Goal: Information Seeking & Learning: Learn about a topic

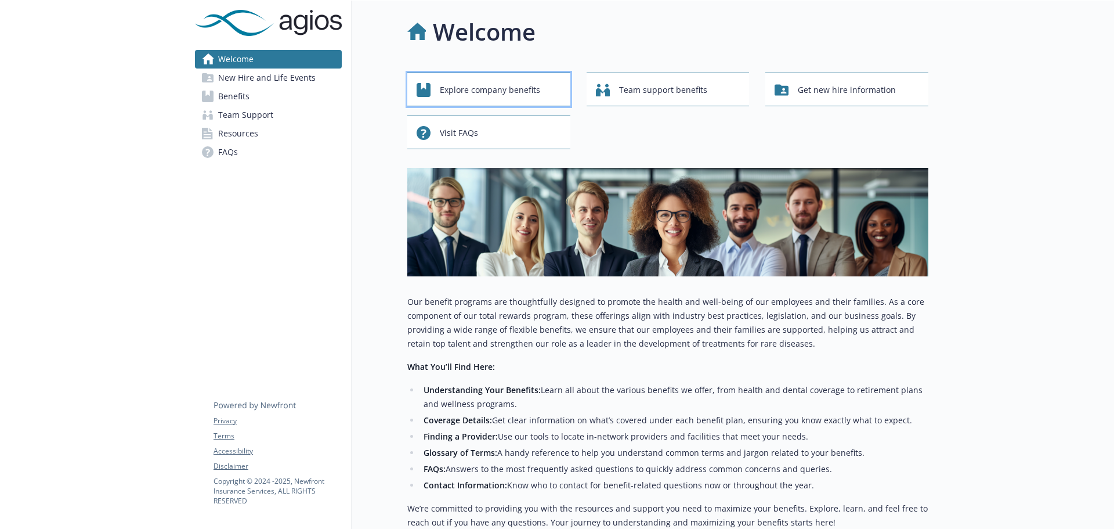
click at [490, 89] on span "Explore company benefits" at bounding box center [490, 90] width 100 height 22
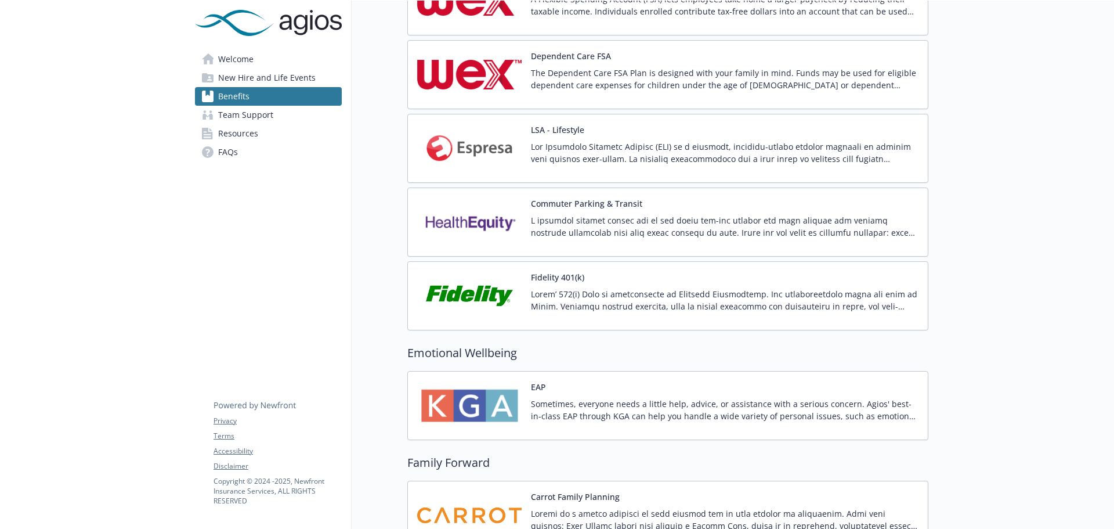
scroll to position [1219, 0]
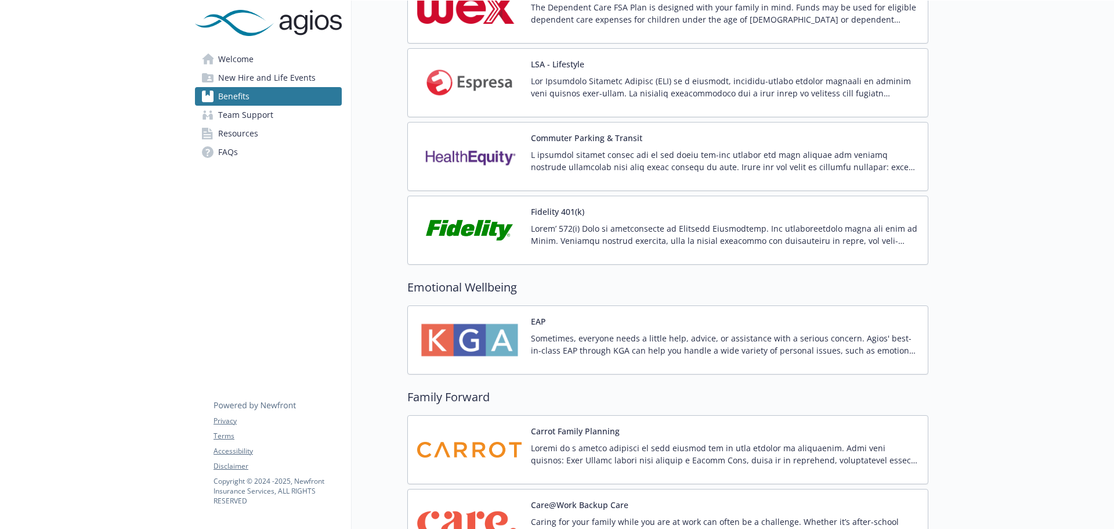
click at [573, 223] on p at bounding box center [725, 234] width 388 height 24
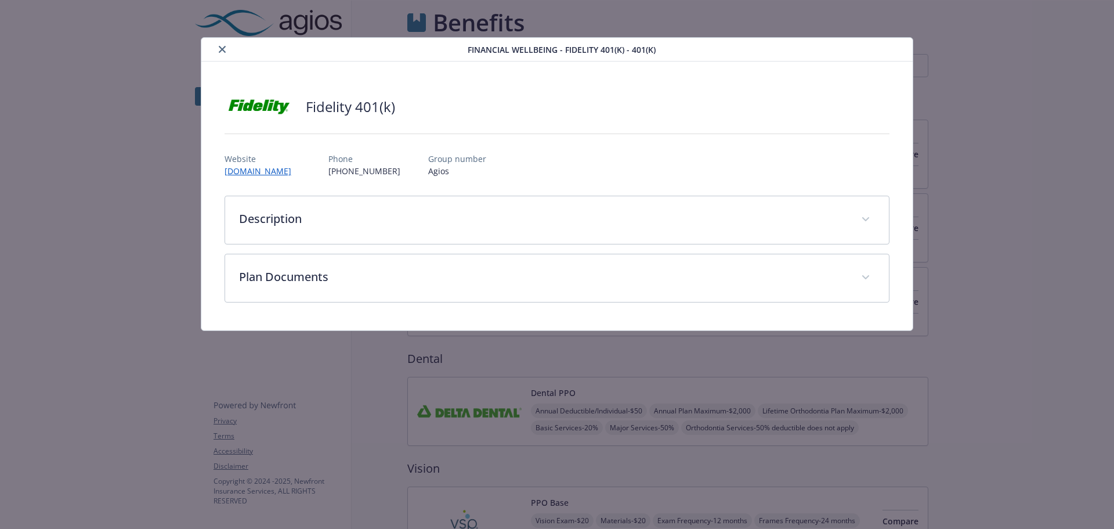
scroll to position [1219, 0]
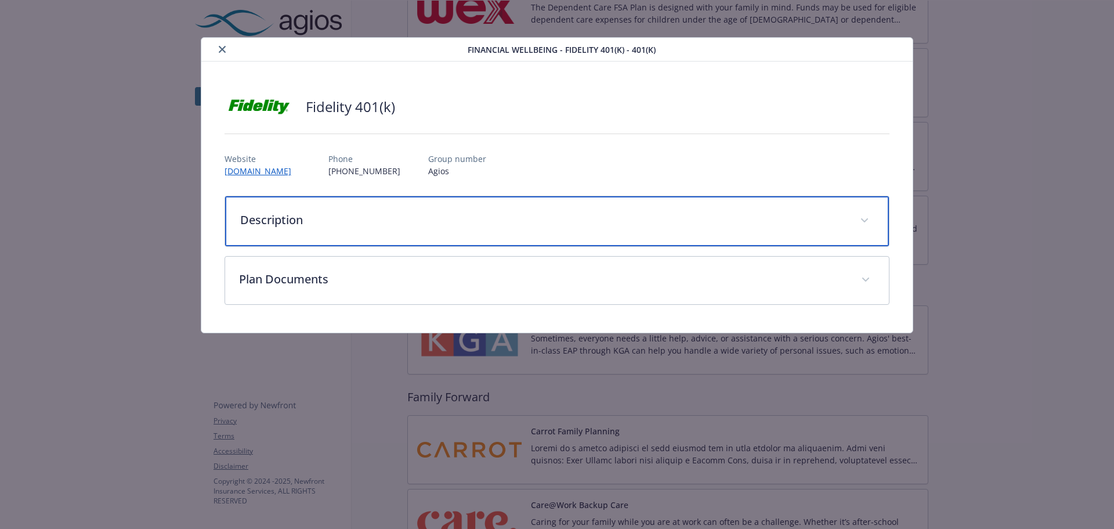
click at [353, 234] on div "Description" at bounding box center [557, 221] width 665 height 50
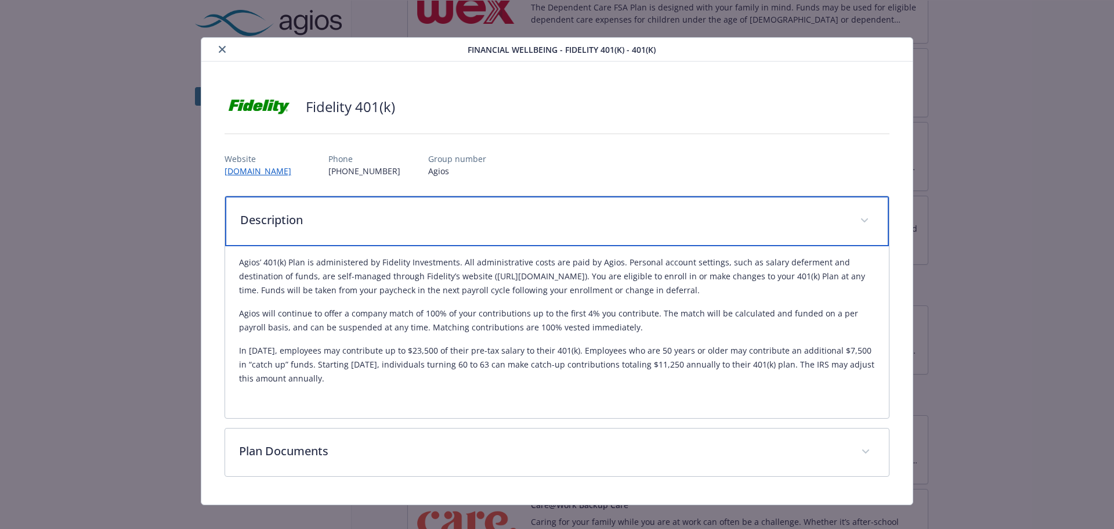
scroll to position [13, 0]
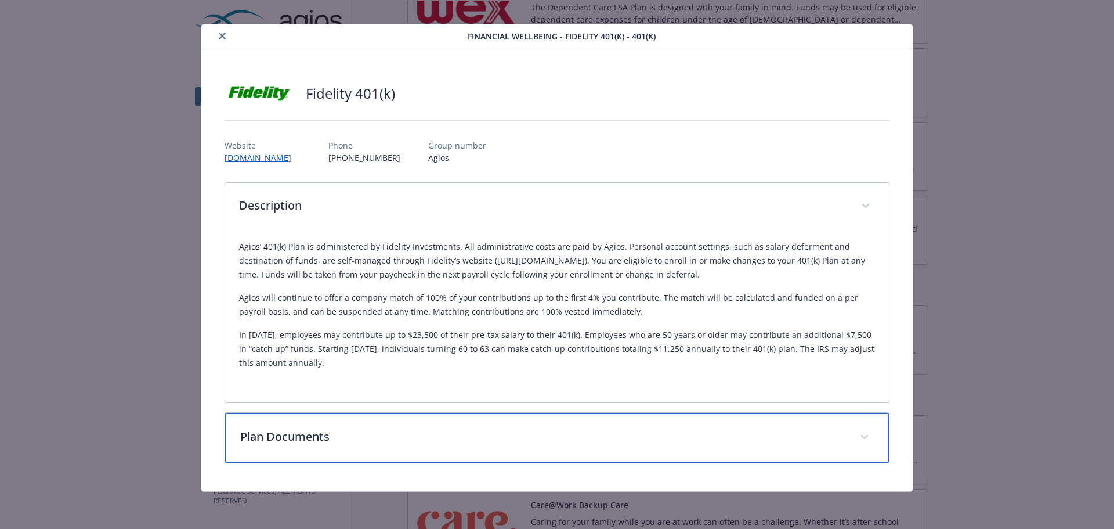
click at [614, 429] on p "Plan Documents" at bounding box center [543, 436] width 607 height 17
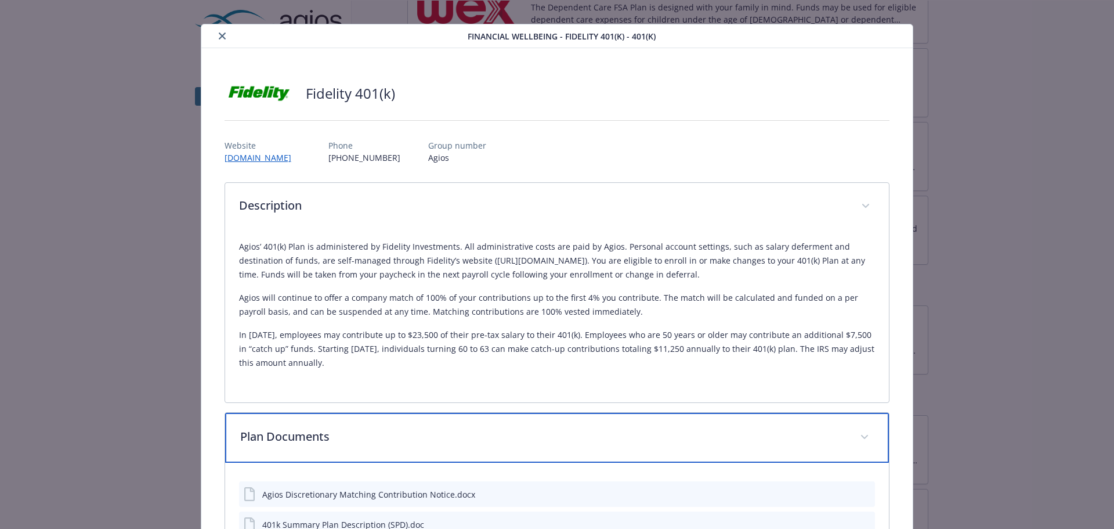
scroll to position [111, 0]
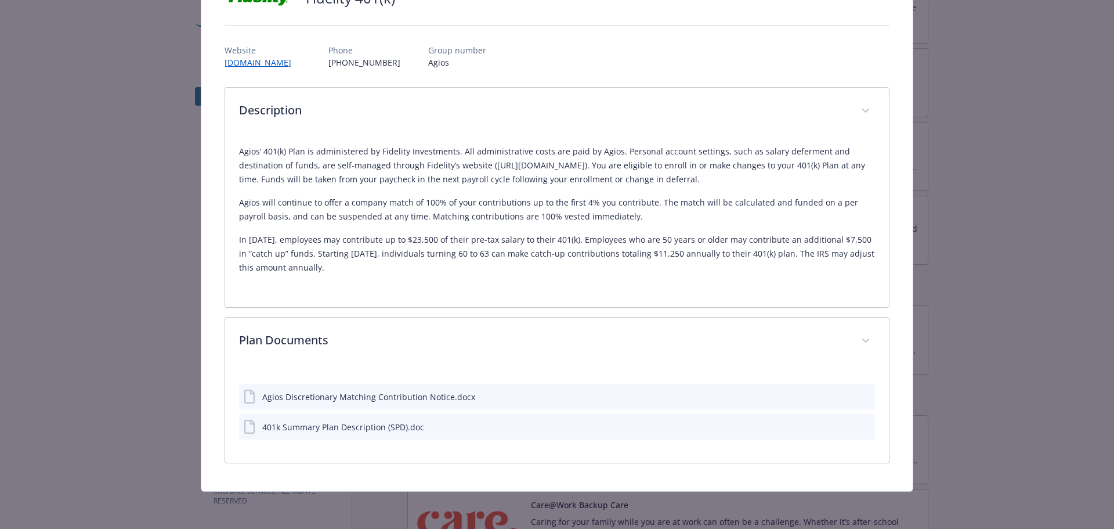
click at [860, 430] on button "details for plan Financial Wellbeing - Fidelity 401(k) - 401(k)" at bounding box center [865, 427] width 10 height 12
click at [859, 424] on icon "preview file" at bounding box center [864, 426] width 10 height 8
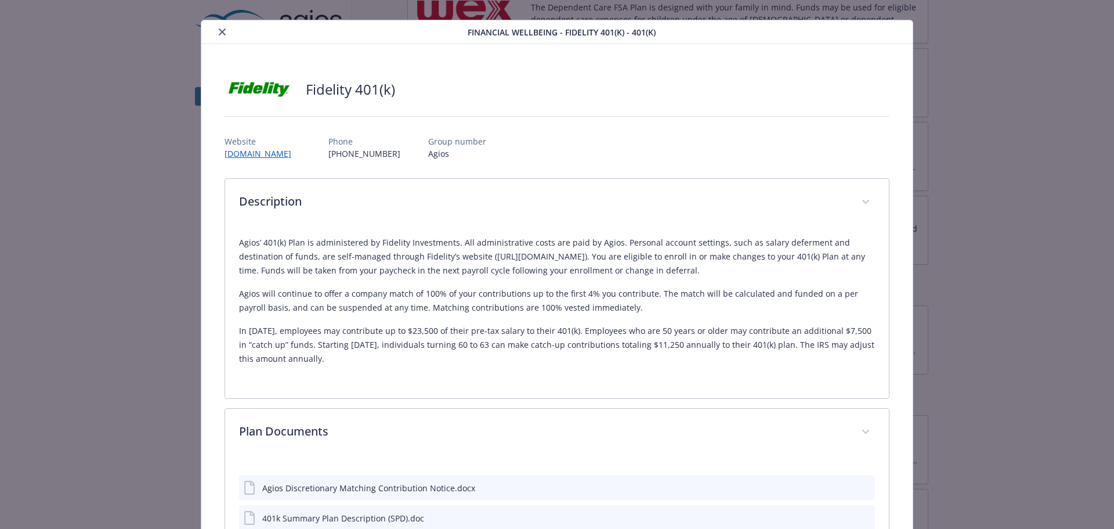
scroll to position [0, 0]
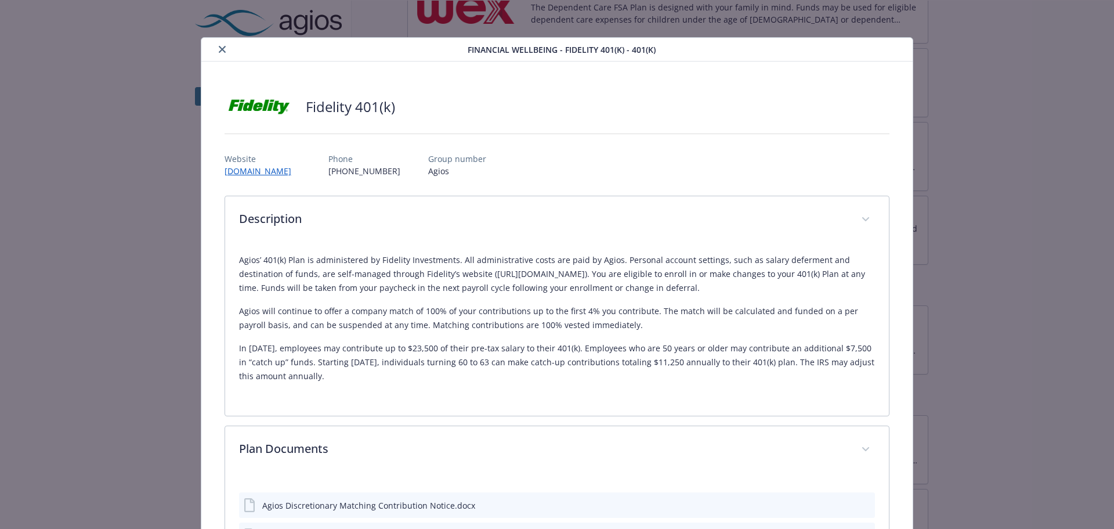
drag, startPoint x: 209, startPoint y: 40, endPoint x: 219, endPoint y: 44, distance: 11.0
click at [214, 42] on div "Financial Wellbeing - Fidelity 401(k) - 401(k)" at bounding box center [557, 50] width 712 height 24
click at [220, 44] on button "close" at bounding box center [222, 49] width 14 height 14
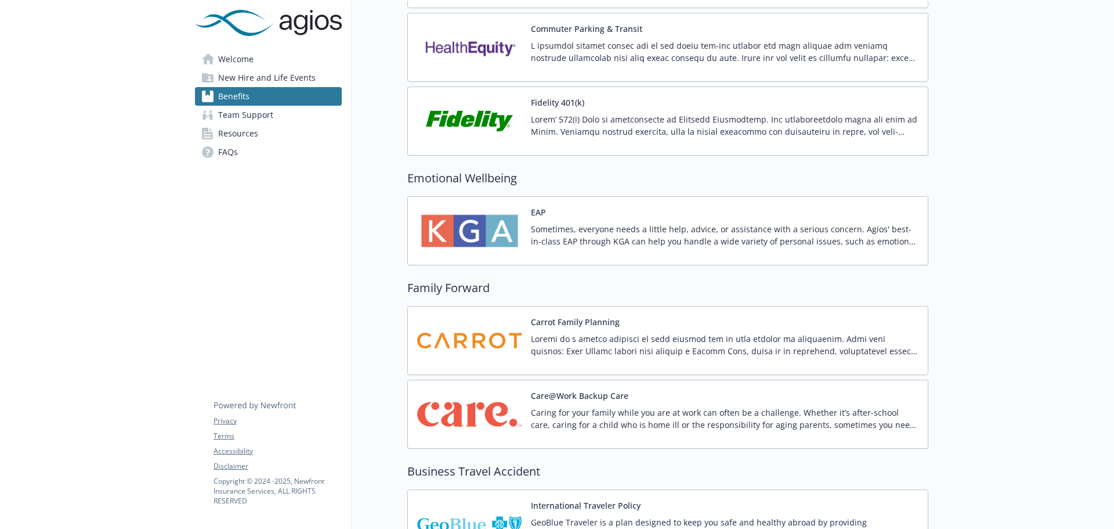
scroll to position [1450, 0]
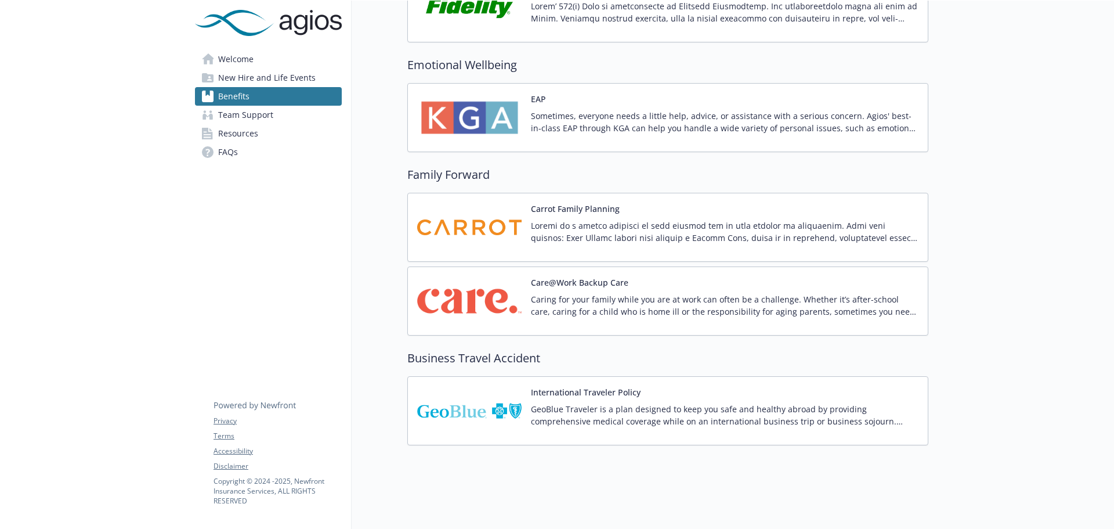
click at [522, 293] on div "Care@Work Backup Care Caring for your family while you are at work can often be…" at bounding box center [667, 300] width 501 height 49
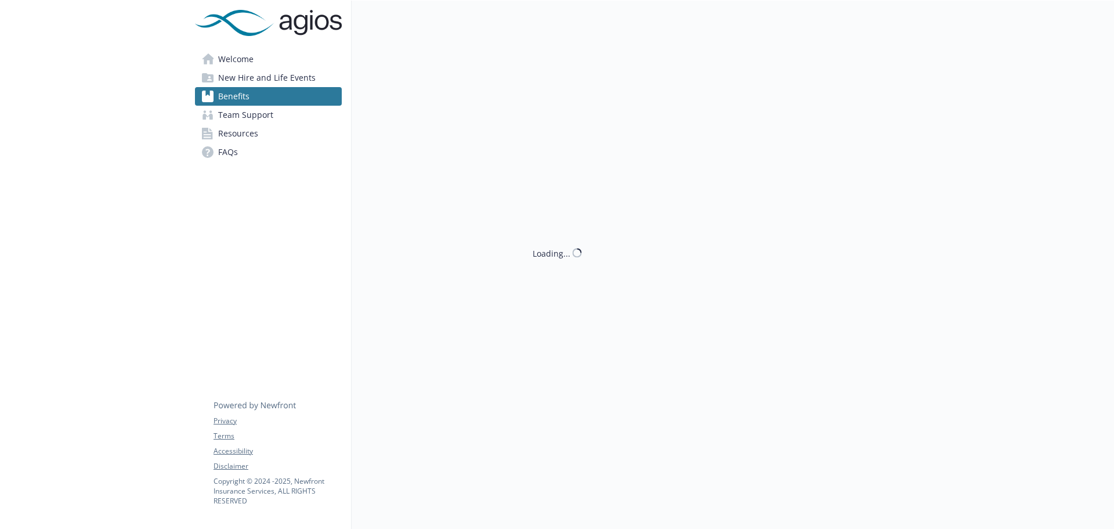
scroll to position [1450, 0]
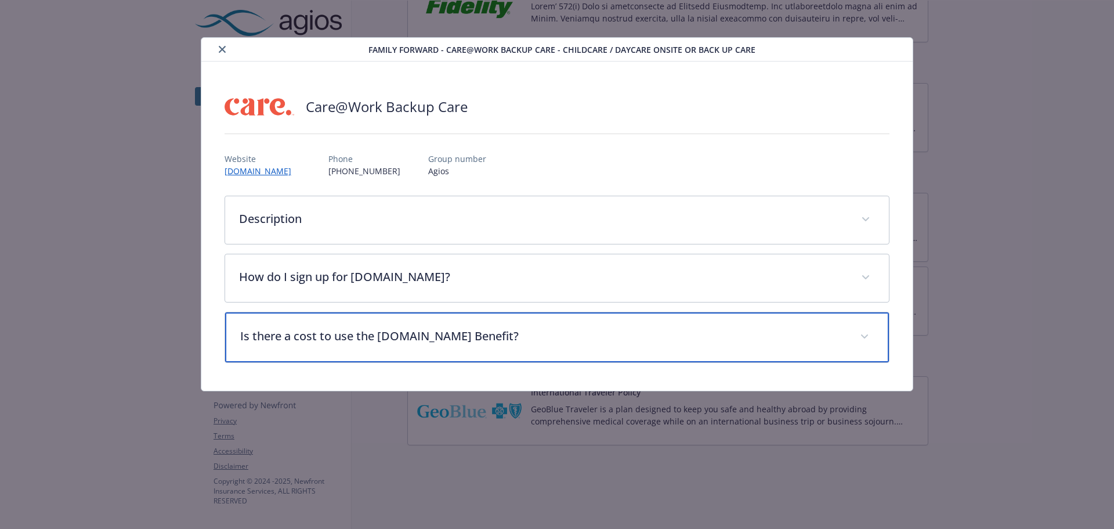
click at [465, 319] on div "Is there a cost to use the [DOMAIN_NAME] Benefit?" at bounding box center [557, 337] width 665 height 50
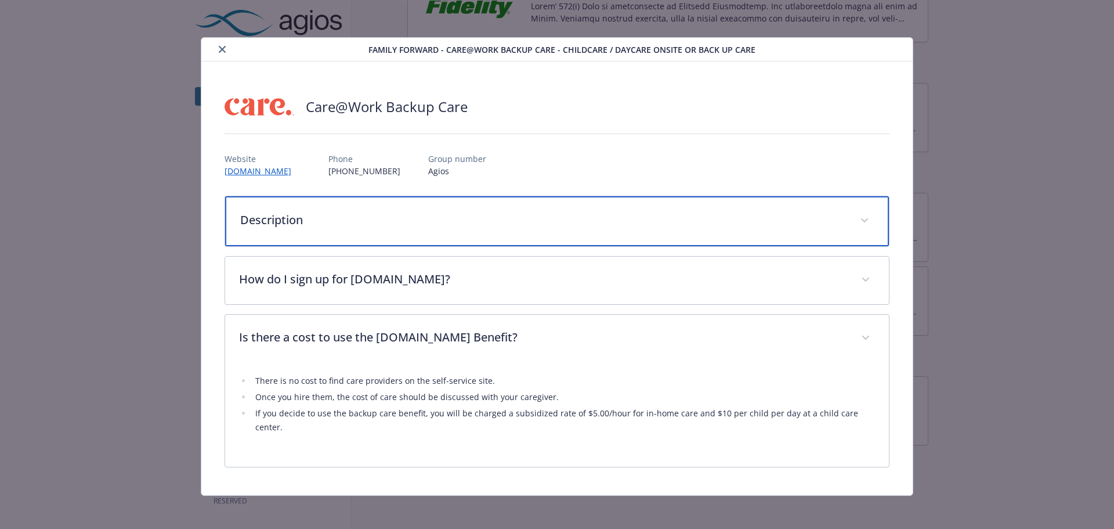
click at [344, 225] on p "Description" at bounding box center [543, 219] width 607 height 17
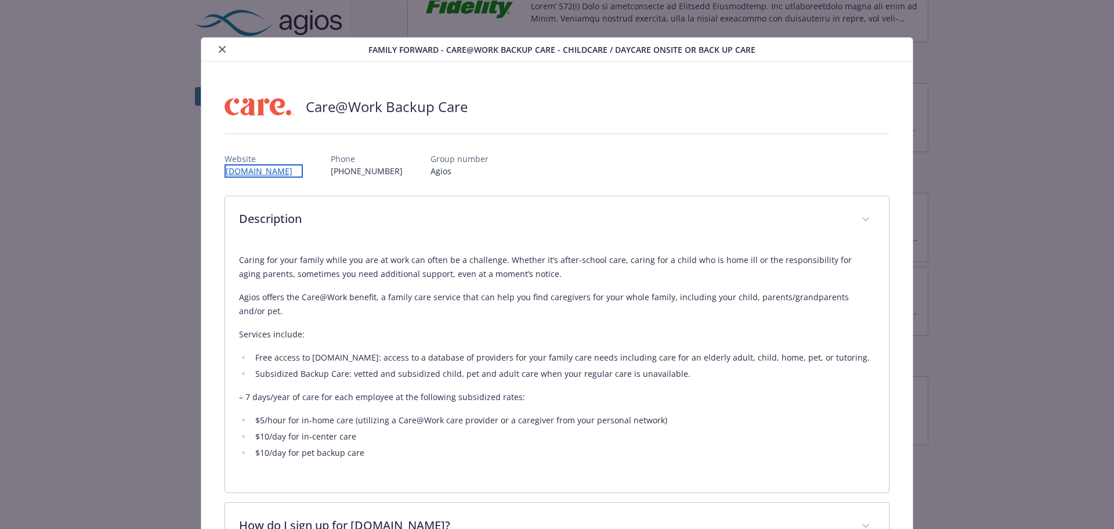
click at [254, 169] on link "[DOMAIN_NAME]" at bounding box center [264, 170] width 78 height 13
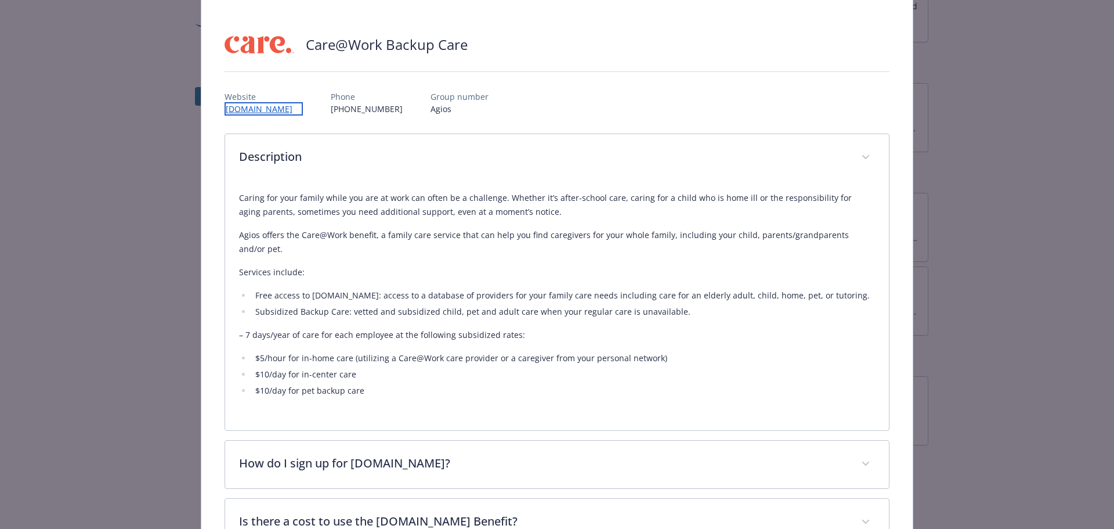
scroll to position [120, 0]
